Goal: Information Seeking & Learning: Learn about a topic

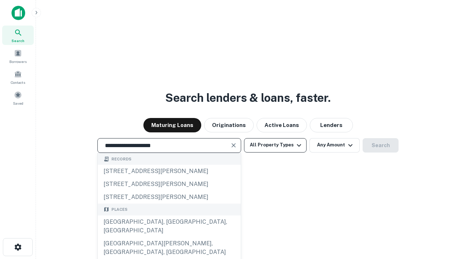
click at [169, 237] on div "[GEOGRAPHIC_DATA], [GEOGRAPHIC_DATA], [GEOGRAPHIC_DATA]" at bounding box center [169, 226] width 143 height 22
click at [275, 145] on button "All Property Types" at bounding box center [275, 145] width 62 height 14
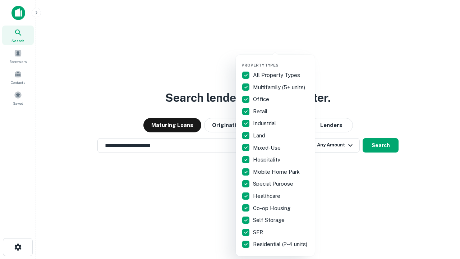
type input "**********"
click at [281, 60] on button "button" at bounding box center [280, 60] width 79 height 0
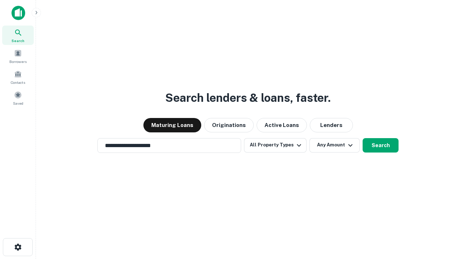
scroll to position [11, 0]
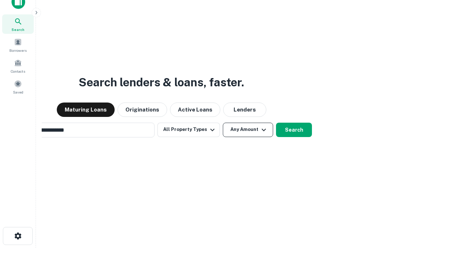
click at [223, 122] on button "Any Amount" at bounding box center [248, 129] width 50 height 14
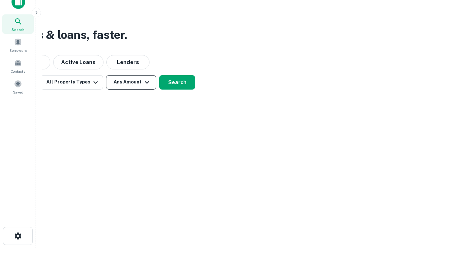
scroll to position [11, 0]
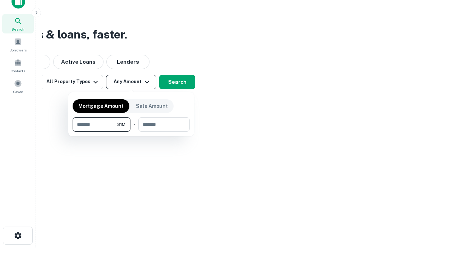
type input "*******"
click at [131, 131] on button "button" at bounding box center [131, 131] width 117 height 0
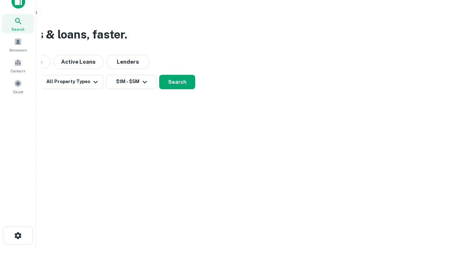
scroll to position [11, 0]
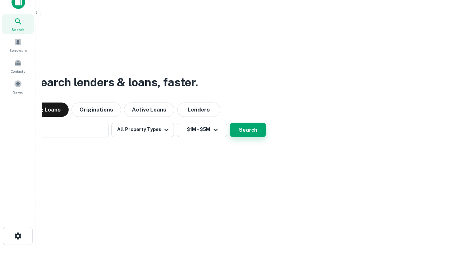
click at [230, 122] on button "Search" at bounding box center [248, 129] width 36 height 14
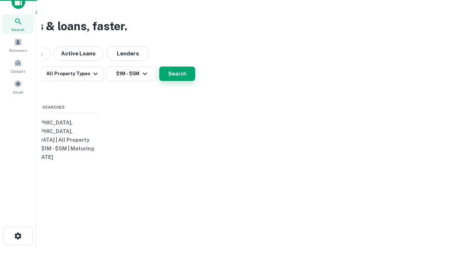
scroll to position [11, 0]
